Goal: Task Accomplishment & Management: Use online tool/utility

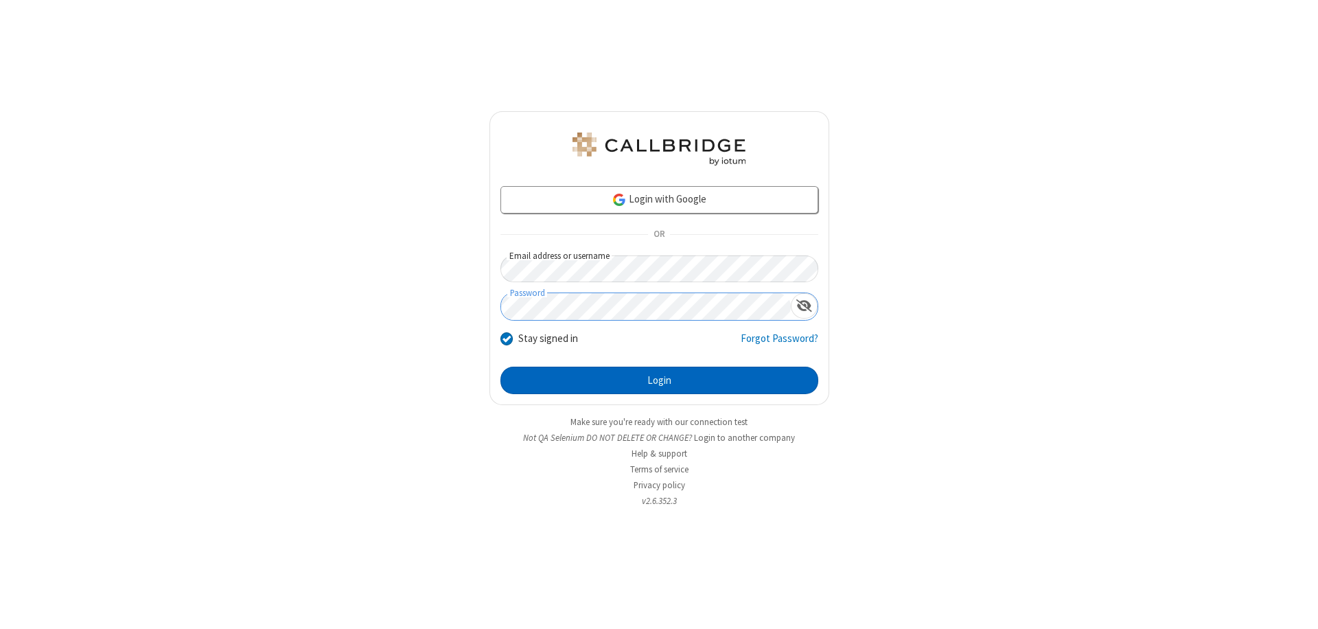
click at [659, 380] on button "Login" at bounding box center [659, 380] width 318 height 27
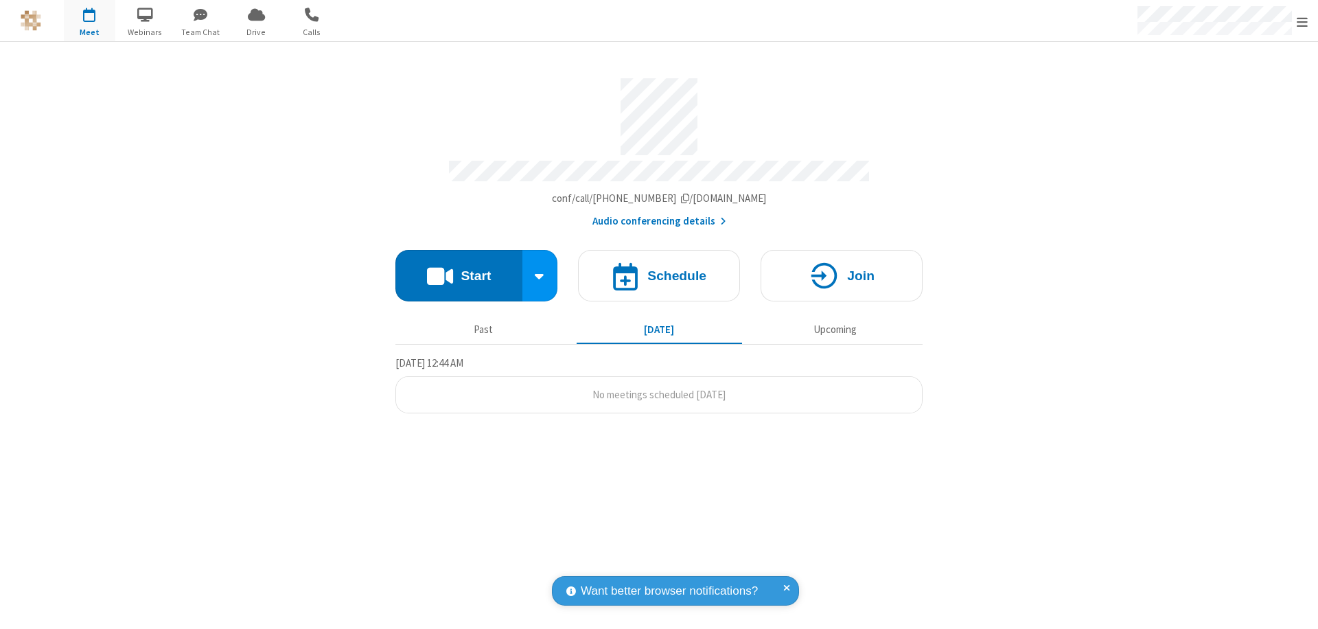
click at [459, 269] on button "Start" at bounding box center [458, 275] width 127 height 51
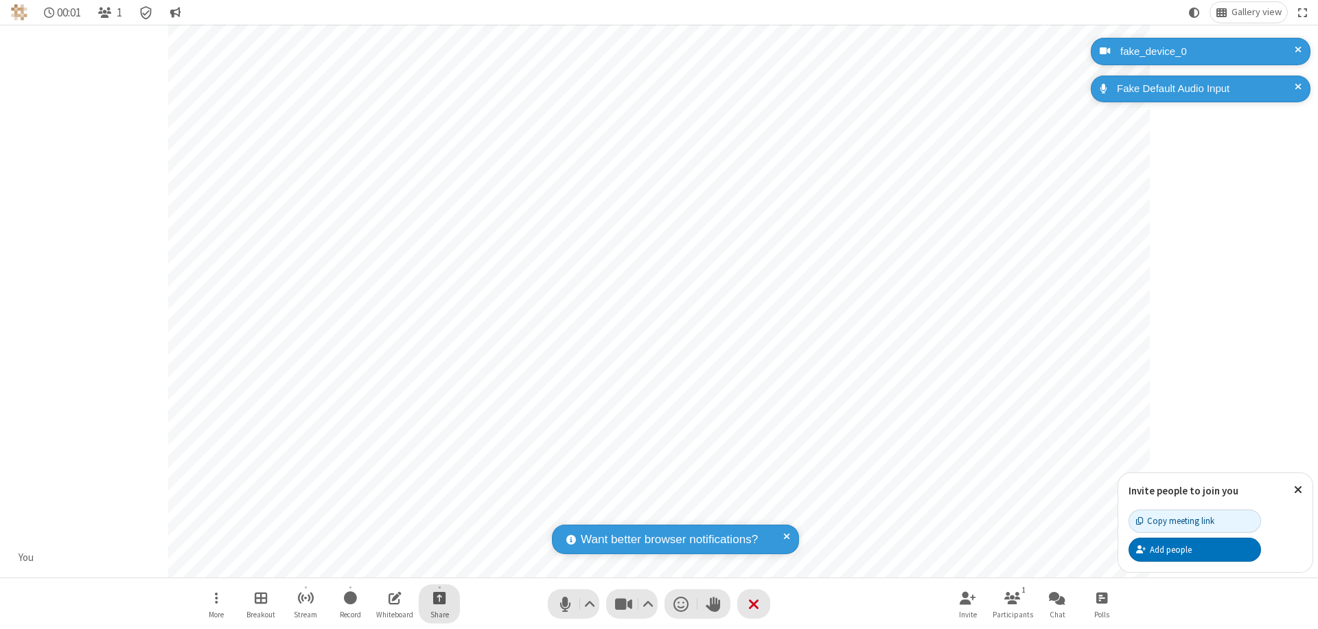
click at [439, 597] on span "Start sharing" at bounding box center [439, 597] width 13 height 17
click at [384, 564] on span "Share my screen" at bounding box center [384, 565] width 16 height 12
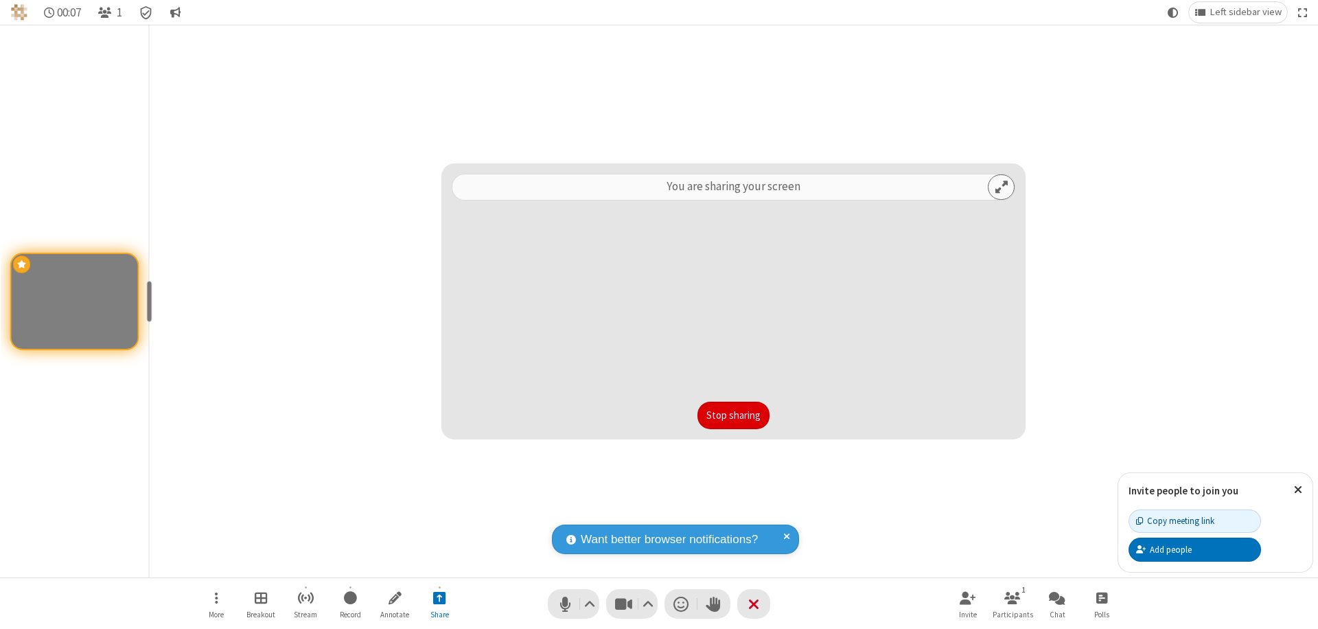
click at [733, 415] on button "Stop sharing" at bounding box center [733, 415] width 72 height 27
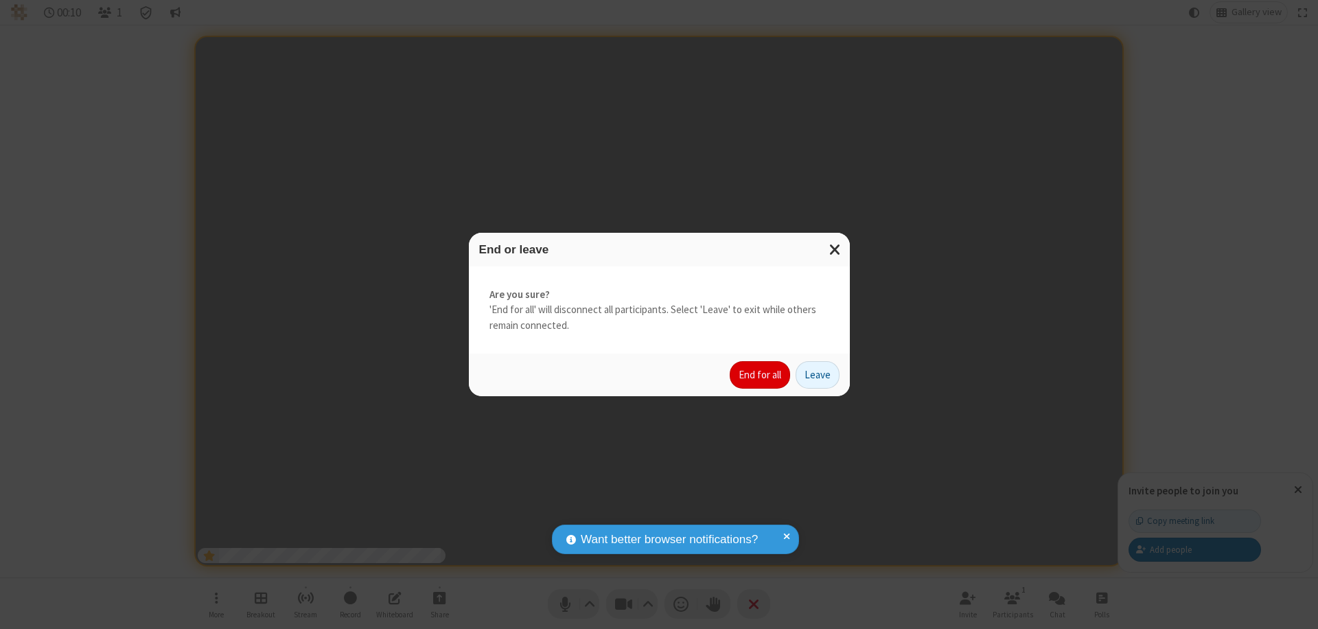
click at [761, 375] on button "End for all" at bounding box center [760, 374] width 60 height 27
